Goal: Transaction & Acquisition: Purchase product/service

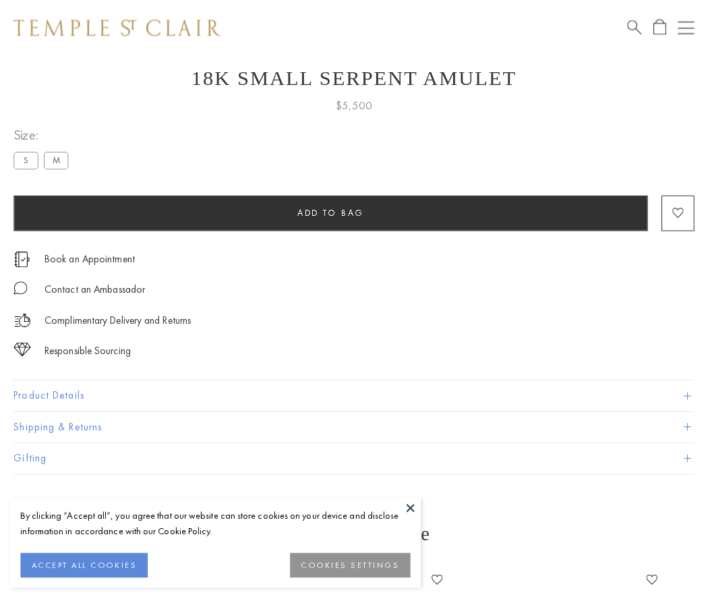
scroll to position [54, 0]
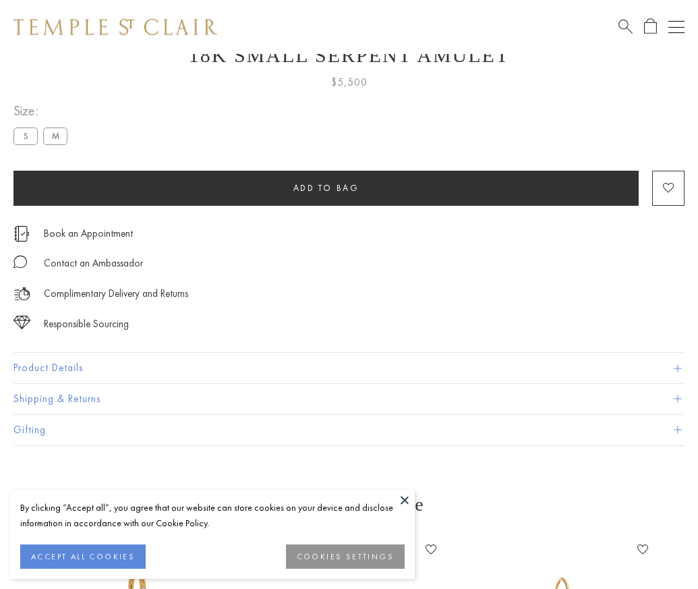
click at [326, 187] on span "Add to bag" at bounding box center [326, 187] width 66 height 11
